Goal: Transaction & Acquisition: Purchase product/service

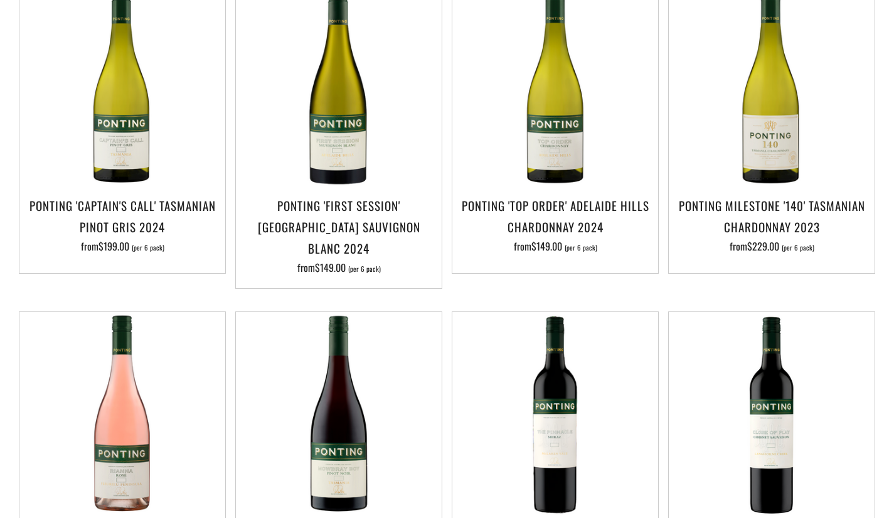
scroll to position [329, 0]
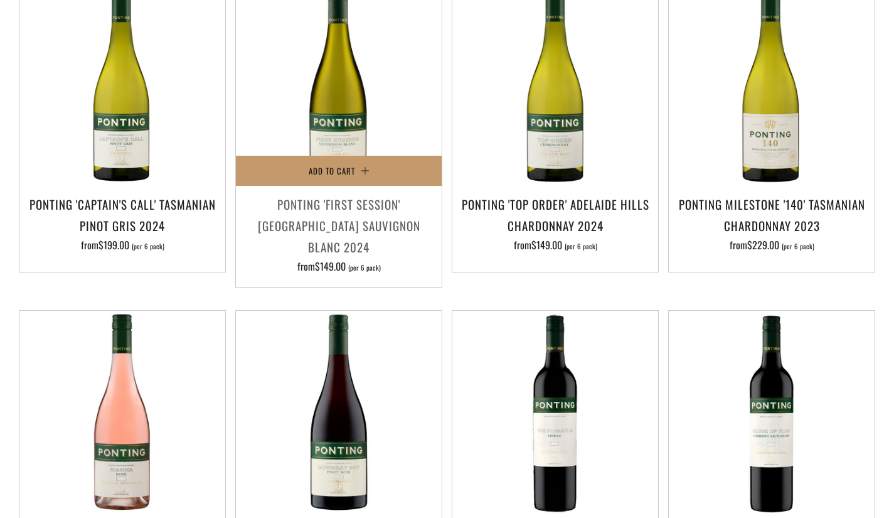
click at [301, 227] on h3 "Ponting 'First Session' Adelaide Hills Sauvignon Blanc 2024" at bounding box center [338, 225] width 193 height 65
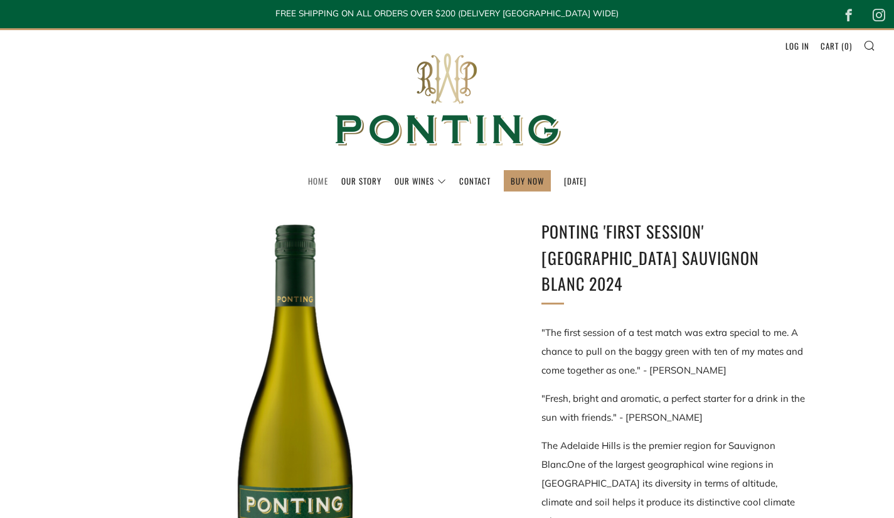
click at [308, 181] on link "Home" at bounding box center [318, 181] width 20 height 20
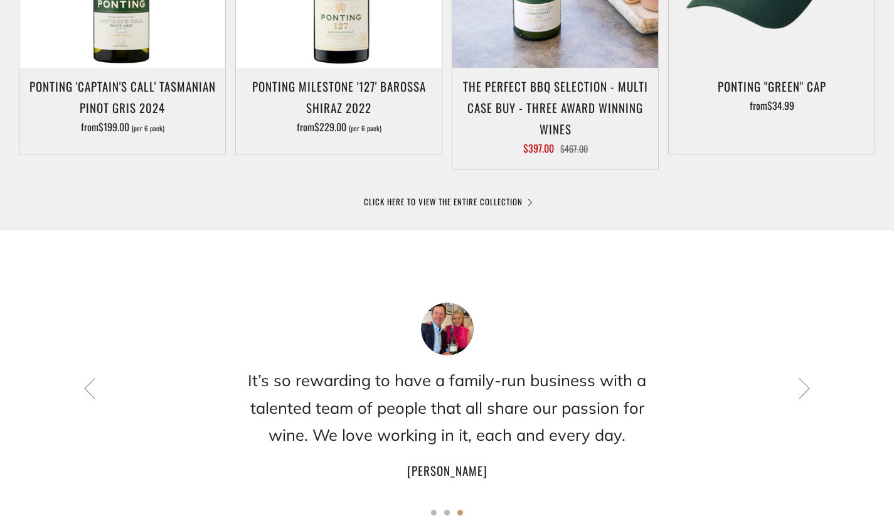
scroll to position [806, 0]
click at [87, 403] on div "It’s so rewarding to have a family-run business with a talented team of people …" at bounding box center [447, 392] width 857 height 178
click at [86, 395] on icon at bounding box center [89, 388] width 21 height 21
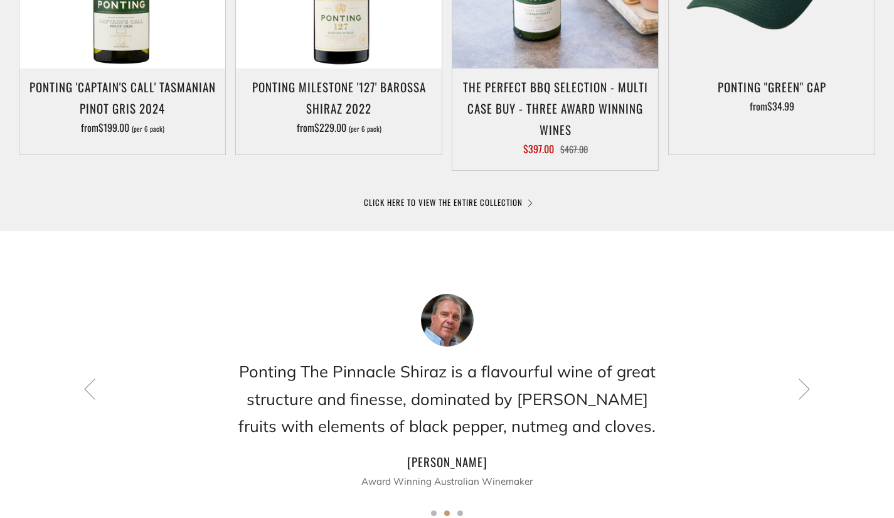
click at [74, 391] on div "Ponting The Pinnacle Shiraz is a flavourful wine of great structure and finesse…" at bounding box center [447, 392] width 857 height 197
click at [88, 394] on icon at bounding box center [89, 388] width 21 height 21
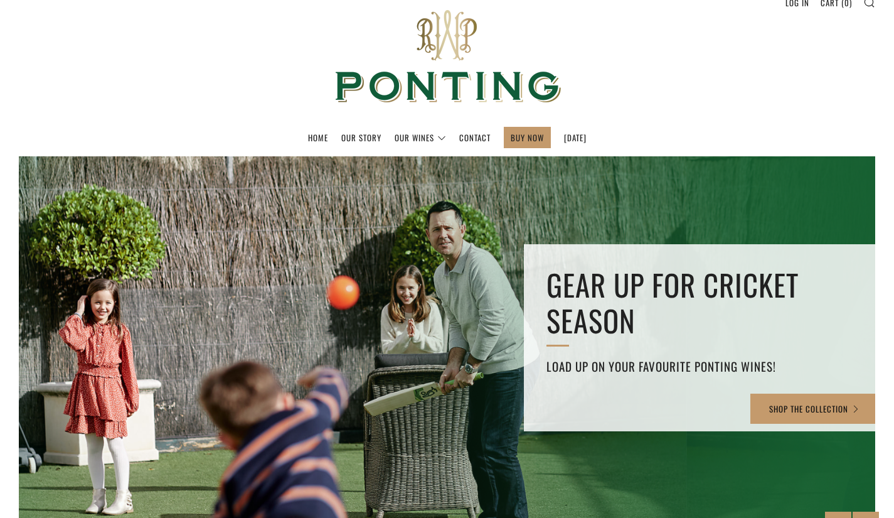
scroll to position [0, 0]
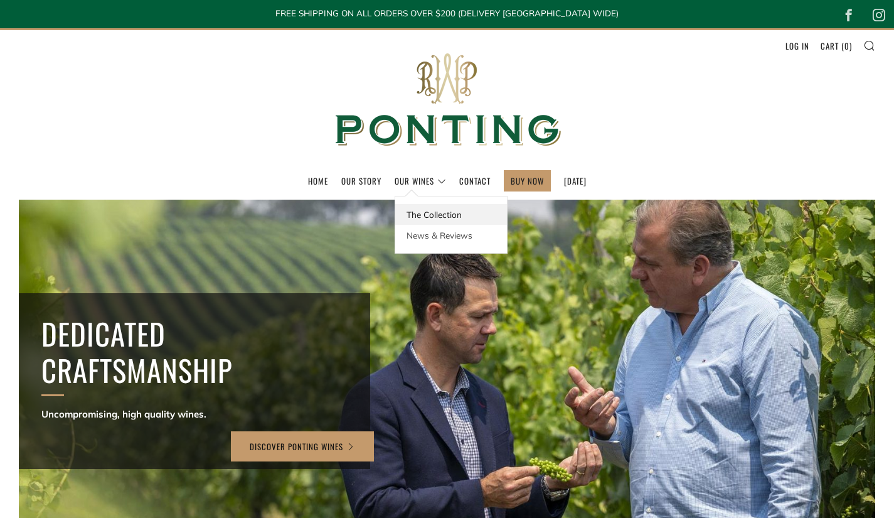
click at [426, 222] on link "The Collection" at bounding box center [451, 214] width 112 height 21
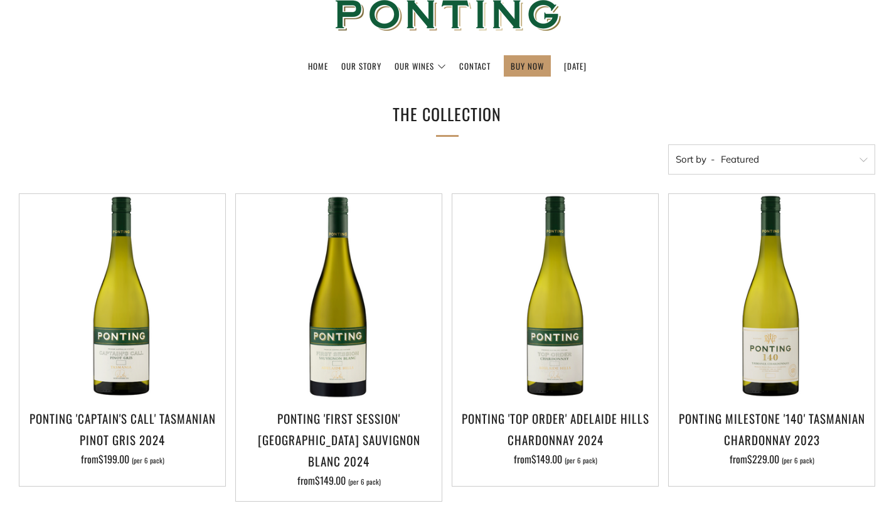
scroll to position [144, 0]
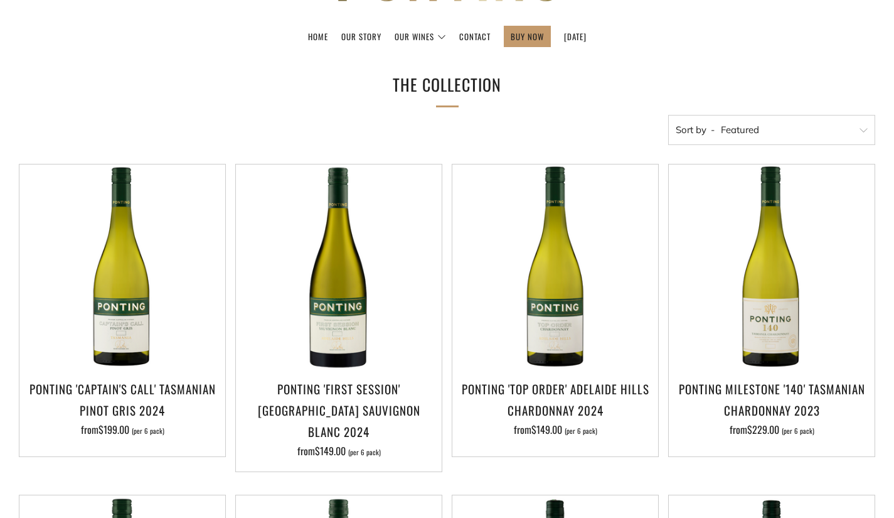
drag, startPoint x: 902, startPoint y: 68, endPoint x: 903, endPoint y: 97, distance: 28.9
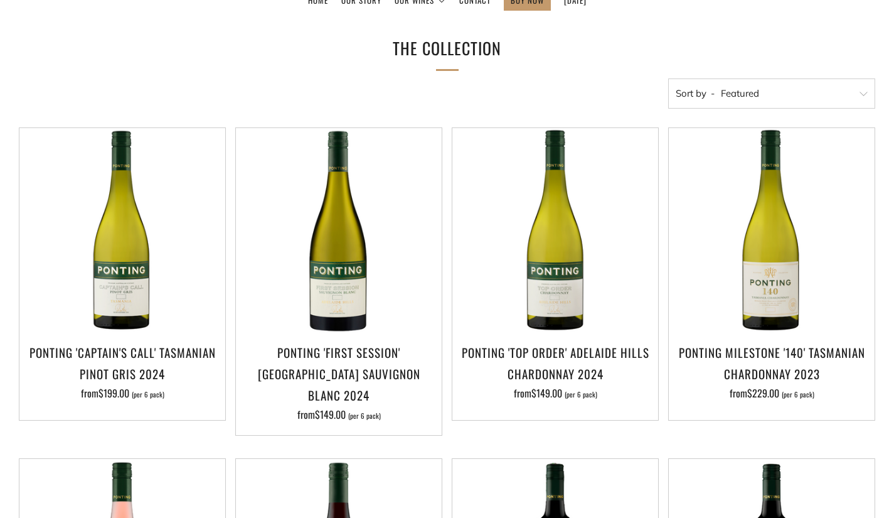
scroll to position [223, 0]
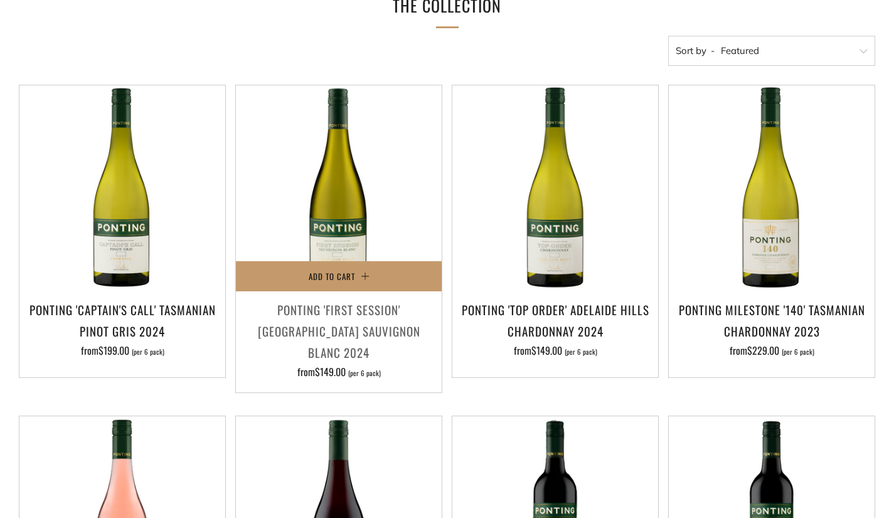
click at [363, 314] on h3 "Ponting 'First Session' [GEOGRAPHIC_DATA] Sauvignon Blanc 2024" at bounding box center [338, 331] width 193 height 65
